Goal: Task Accomplishment & Management: Use online tool/utility

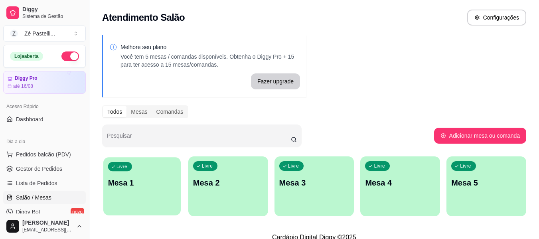
click at [146, 189] on div "Livre Mesa 1" at bounding box center [141, 181] width 77 height 49
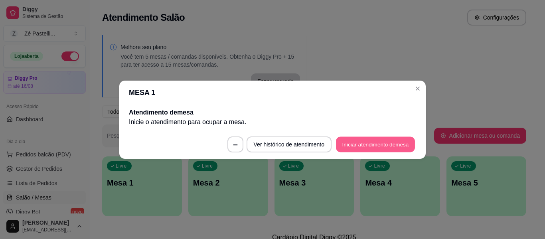
click at [386, 143] on button "Iniciar atendimento de mesa" at bounding box center [375, 144] width 79 height 16
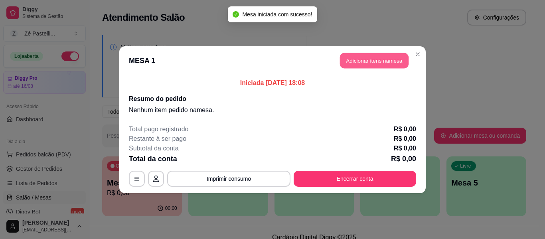
click at [377, 61] on button "Adicionar itens na mesa" at bounding box center [374, 61] width 69 height 16
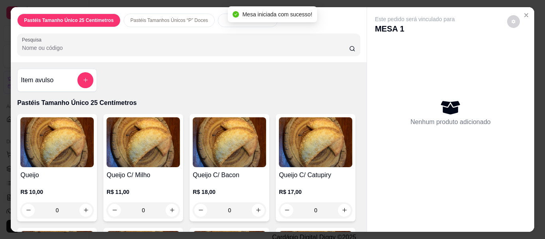
click at [140, 44] on input "Pesquisa" at bounding box center [185, 48] width 327 height 8
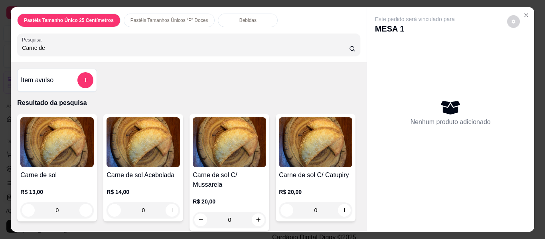
type input "Carne de"
click at [46, 160] on img at bounding box center [56, 142] width 73 height 50
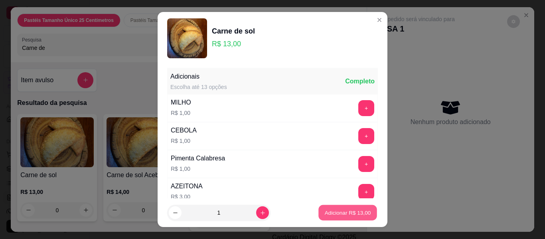
click at [344, 215] on p "Adicionar R$ 13,00" at bounding box center [348, 213] width 46 height 8
type input "1"
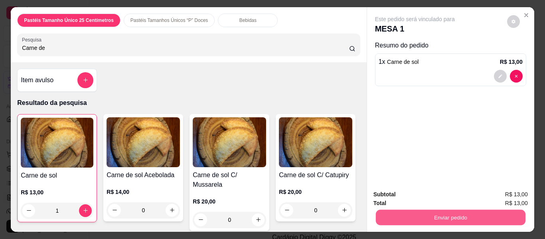
click at [417, 215] on button "Enviar pedido" at bounding box center [450, 218] width 150 height 16
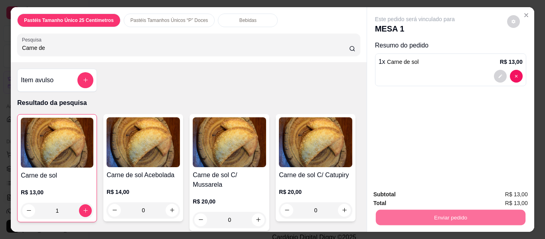
click at [430, 195] on button "Não registrar e enviar pedido" at bounding box center [424, 194] width 81 height 15
